Goal: Task Accomplishment & Management: Complete application form

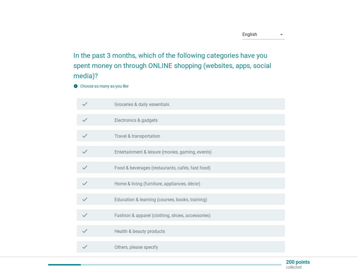
click at [179, 147] on div "check check_box_outline_blank Entertainment & leisure (movies, gaming, events)" at bounding box center [181, 151] width 208 height 11
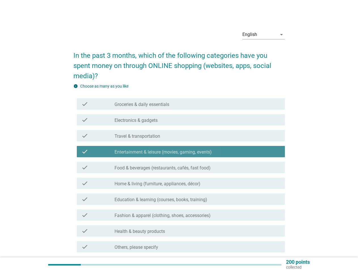
click at [264, 35] on div "English" at bounding box center [260, 34] width 35 height 9
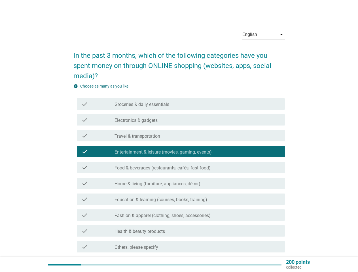
click at [179, 169] on label "Food & beverages (restaurants, cafés, fast food)" at bounding box center [163, 168] width 96 height 6
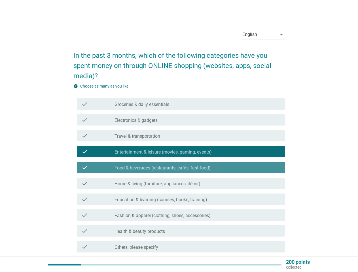
click at [181, 104] on div "check_box_outline_blank Groceries & daily essentials" at bounding box center [198, 104] width 166 height 7
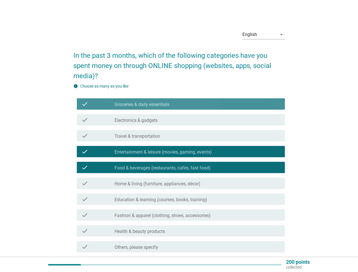
click at [181, 104] on div "check_box_outline_blank Groceries & daily essentials" at bounding box center [198, 104] width 166 height 7
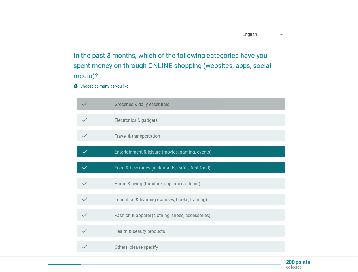
click at [142, 105] on label "Groceries & daily essentials" at bounding box center [142, 105] width 55 height 6
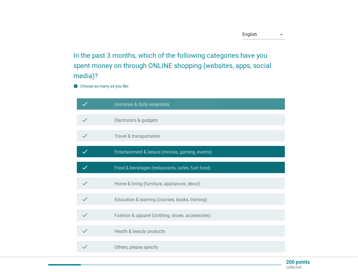
click at [142, 105] on label "Groceries & daily essentials" at bounding box center [142, 105] width 55 height 6
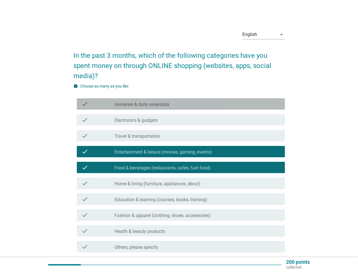
click at [181, 120] on div "check_box_outline_blank Electronics & gadgets" at bounding box center [198, 120] width 166 height 7
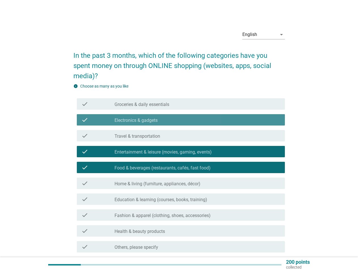
click at [181, 120] on div "check_box_outline_blank Electronics & gadgets" at bounding box center [198, 120] width 166 height 7
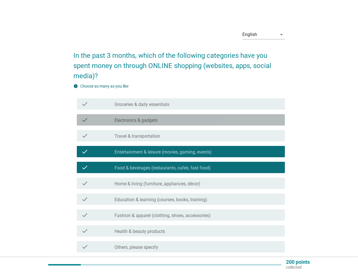
click at [136, 121] on label "Electronics & gadgets" at bounding box center [136, 121] width 43 height 6
